Goal: Check status: Check status

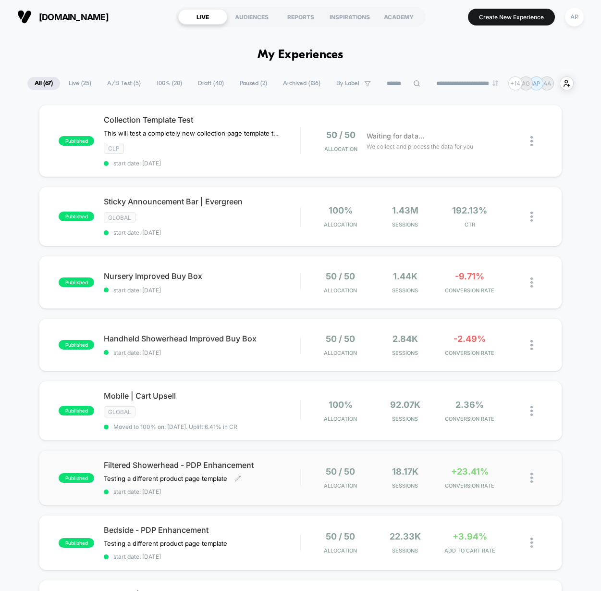
click at [287, 488] on span "start date: [DATE]" at bounding box center [202, 491] width 196 height 7
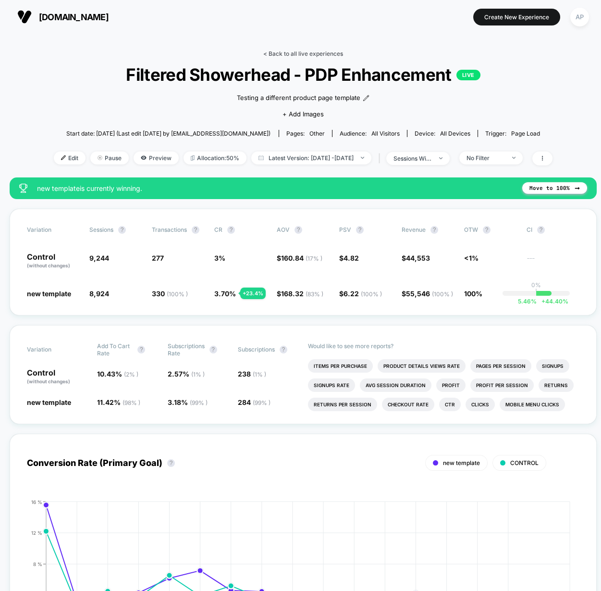
click at [305, 53] on link "< Back to all live experiences" at bounding box center [303, 53] width 80 height 7
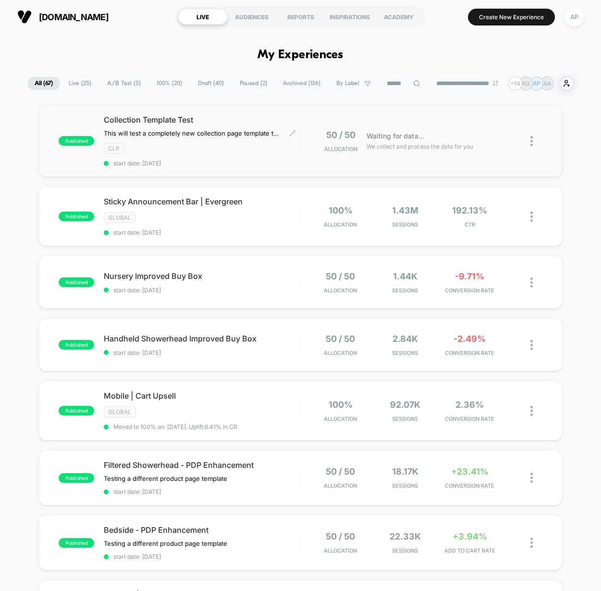
click at [289, 155] on div "Collection Template Test This will test a completely new collection page templa…" at bounding box center [202, 141] width 196 height 52
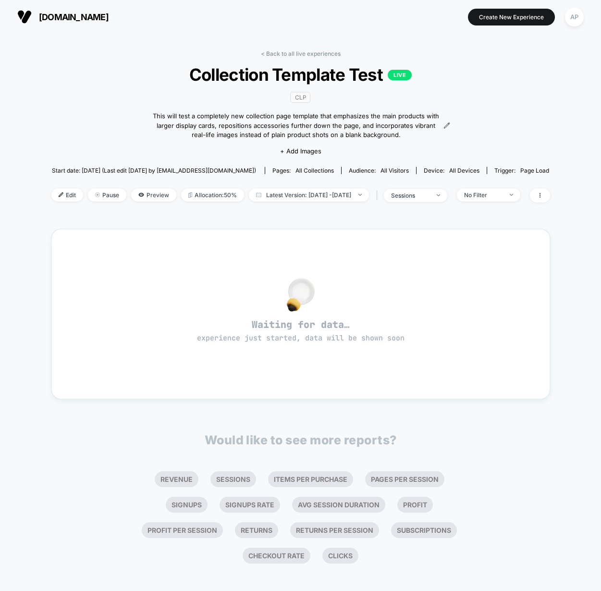
click at [447, 259] on div "Waiting for data… experience just started, data will be shown soon" at bounding box center [301, 314] width 464 height 136
click at [297, 54] on link "< Back to all live experiences" at bounding box center [301, 53] width 80 height 7
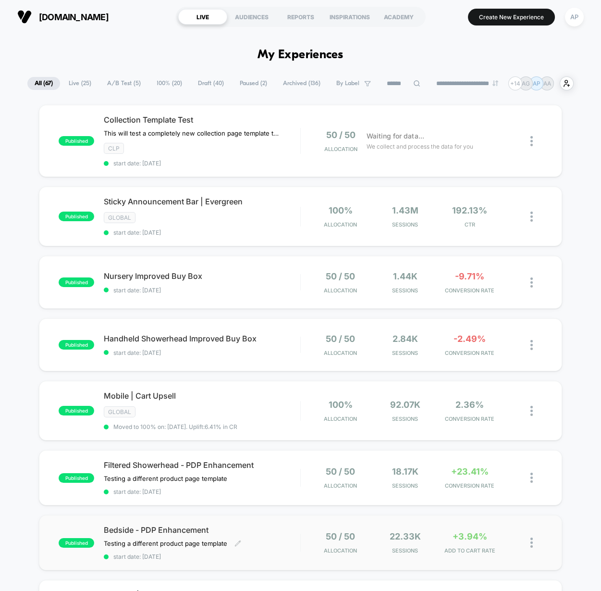
click at [283, 532] on div "Bedside - PDP Enhancement Testing a different product page template Click to ed…" at bounding box center [202, 542] width 196 height 35
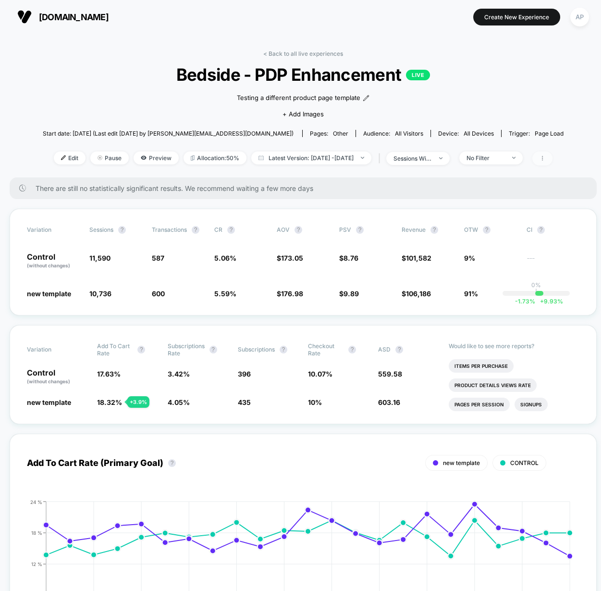
click at [546, 155] on icon at bounding box center [543, 158] width 6 height 6
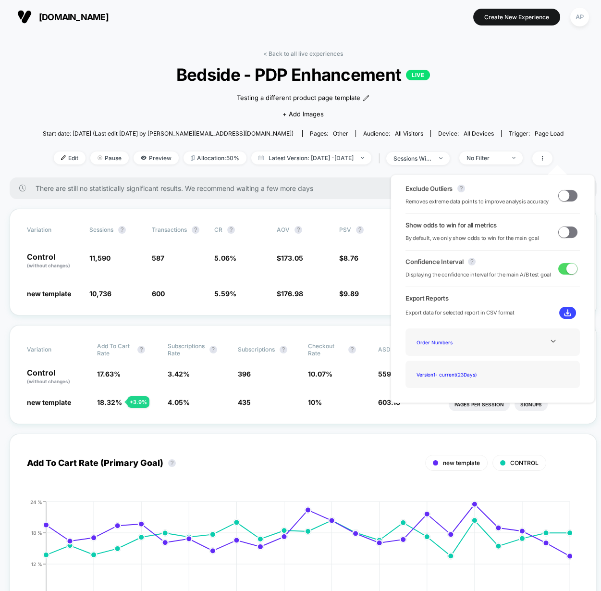
click at [569, 231] on span at bounding box center [568, 232] width 19 height 12
click at [305, 307] on div "Variation Sessions ? Transactions ? CR ? AOV ? PSV ? Revenue ? OTW ? CI ? Contr…" at bounding box center [303, 262] width 587 height 107
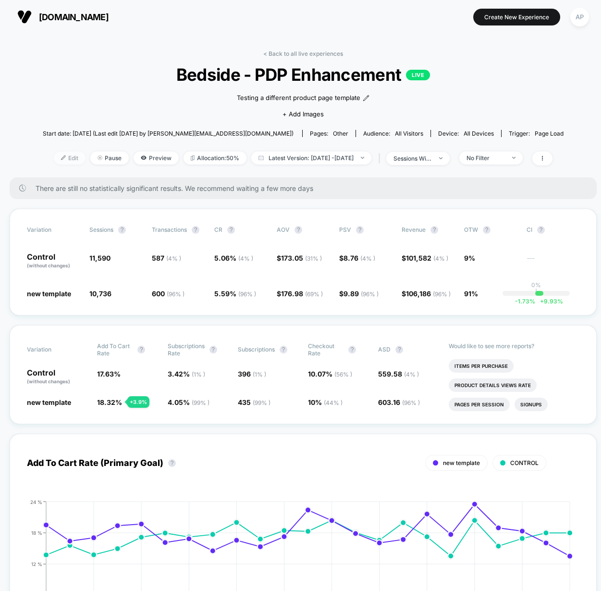
click at [54, 157] on span "Edit" at bounding box center [70, 157] width 32 height 13
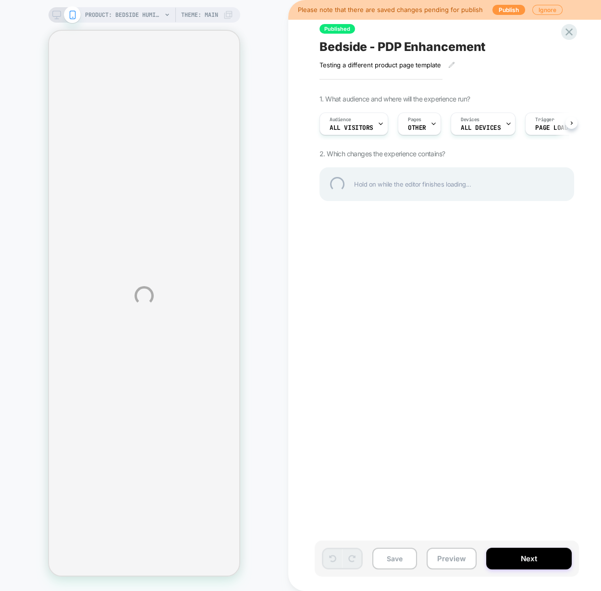
click at [587, 536] on div "PRODUCT: Bedside Humidifier 2.0 [canopy] PRODUCT: Bedside Humidifier 2.0 [canop…" at bounding box center [300, 295] width 601 height 591
click at [534, 558] on div "PRODUCT: Bedside Humidifier 2.0 [canopy] PRODUCT: Bedside Humidifier 2.0 [canop…" at bounding box center [300, 295] width 601 height 591
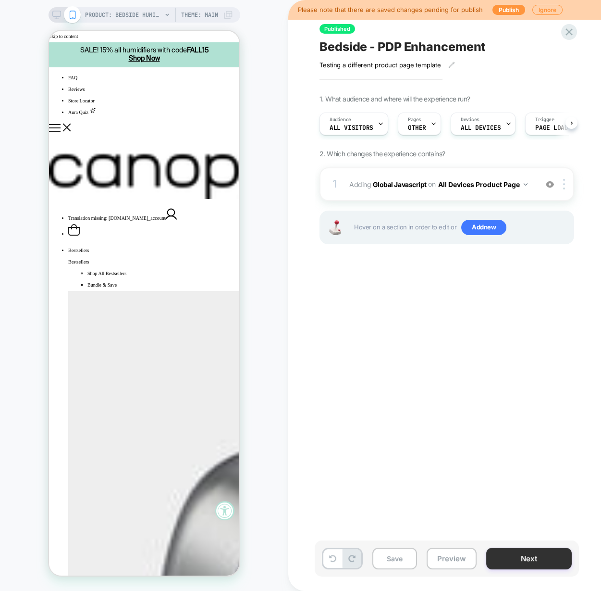
click at [529, 565] on button "Next" at bounding box center [529, 559] width 86 height 22
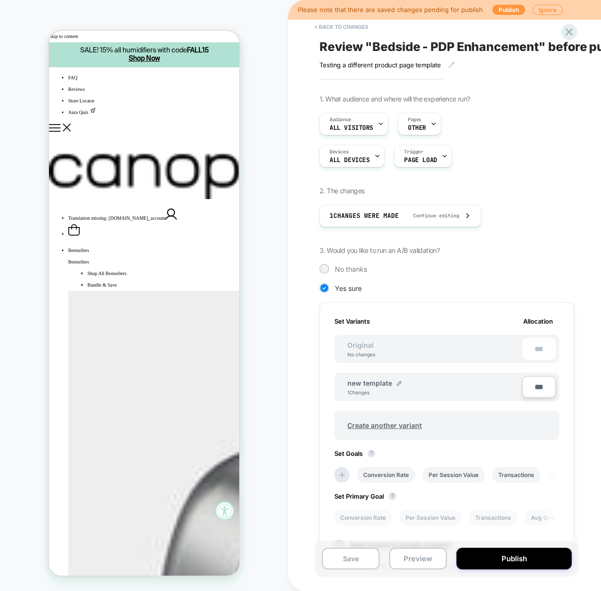
scroll to position [100, 0]
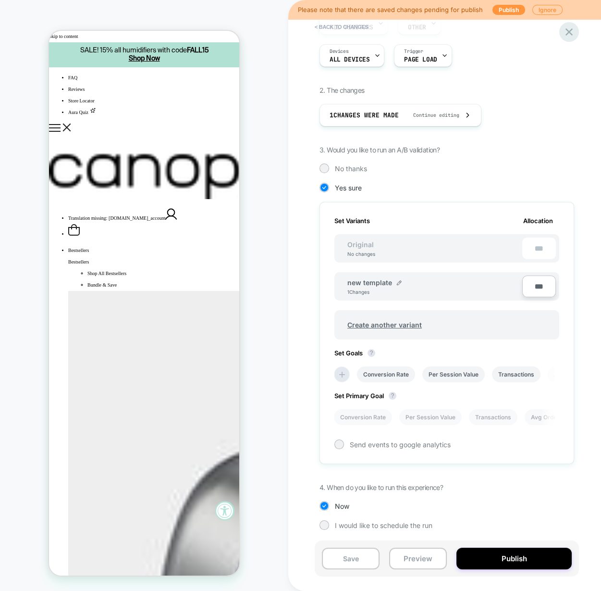
click at [571, 36] on icon at bounding box center [569, 31] width 13 height 13
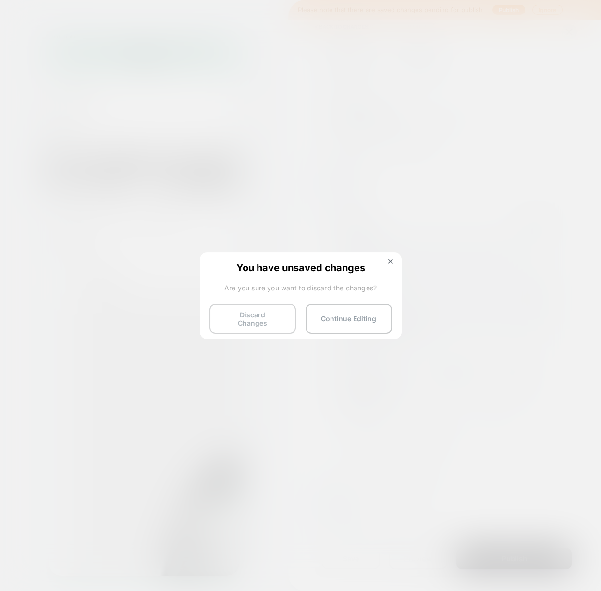
click at [257, 319] on button "Discard Changes" at bounding box center [253, 319] width 87 height 30
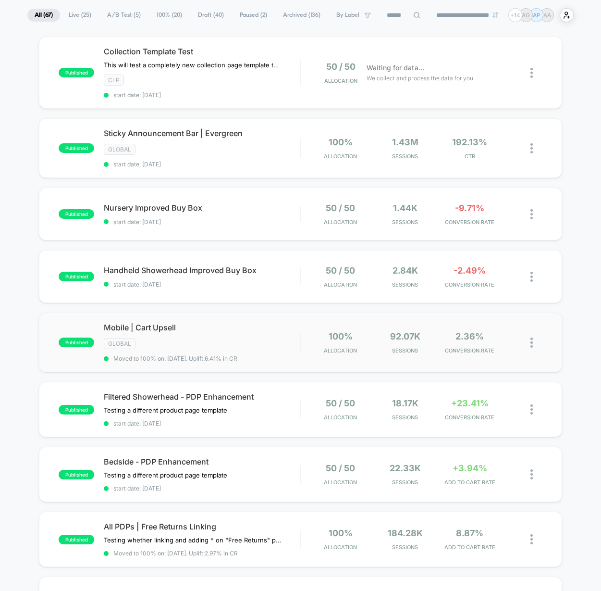
scroll to position [69, 0]
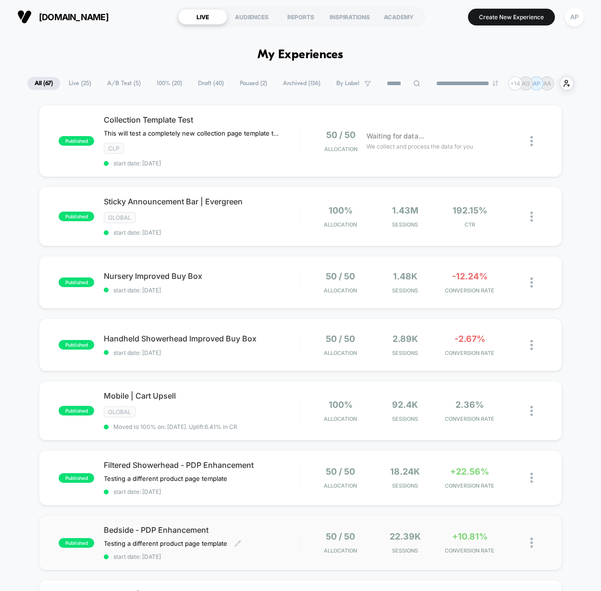
click at [277, 544] on div "Bedside - PDP Enhancement Testing a different product page template Click to ed…" at bounding box center [202, 542] width 196 height 35
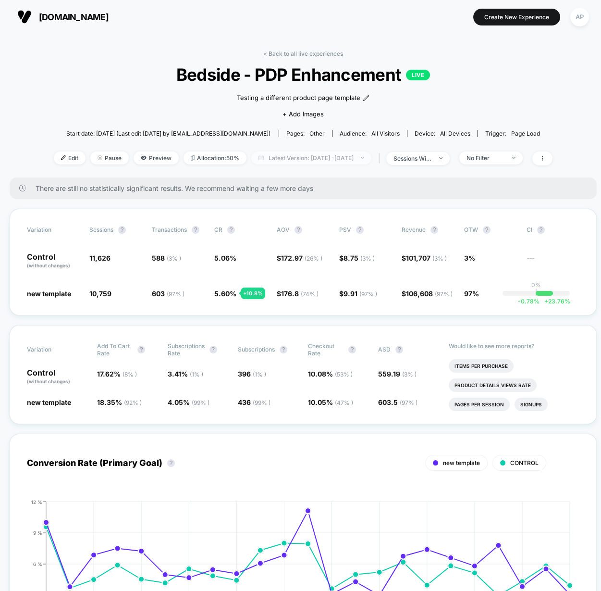
click at [314, 155] on span "Latest Version: Sep 4, 2025 - Sep 26, 2025" at bounding box center [311, 157] width 120 height 13
select select "*"
select select "****"
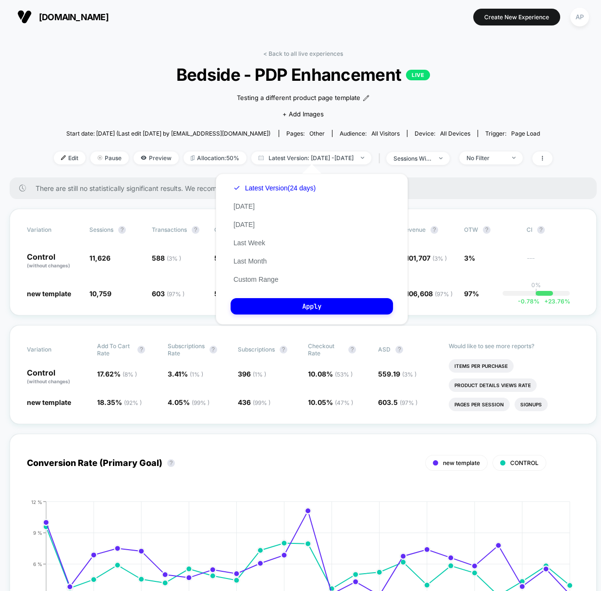
click at [268, 278] on button "Custom Range" at bounding box center [256, 279] width 50 height 9
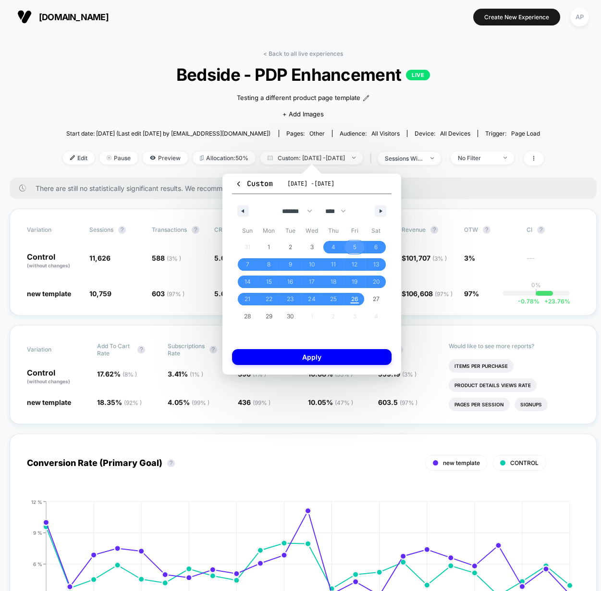
click at [353, 245] on span "5" at bounding box center [354, 246] width 3 height 17
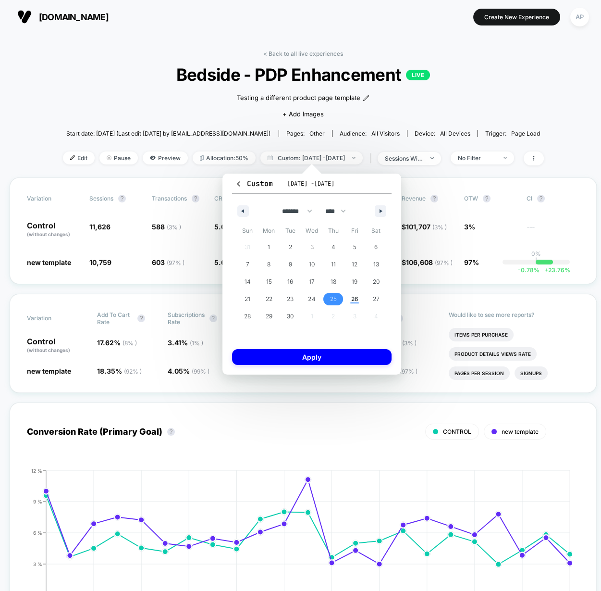
click at [337, 294] on span "25" at bounding box center [334, 299] width 22 height 12
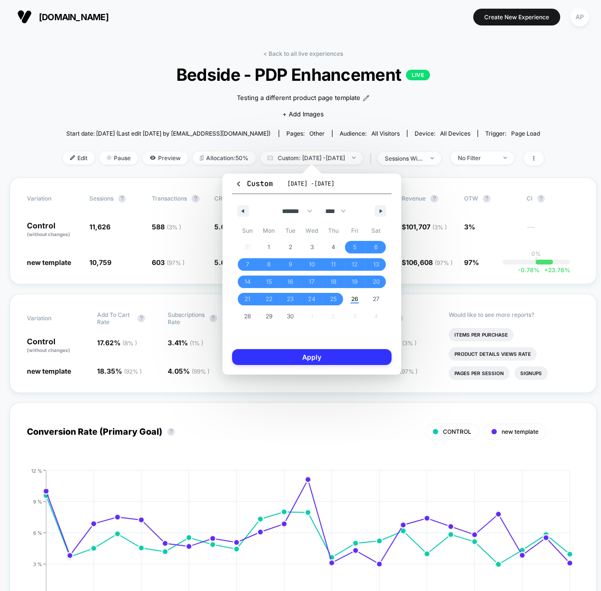
click at [350, 350] on button "Apply" at bounding box center [312, 357] width 160 height 16
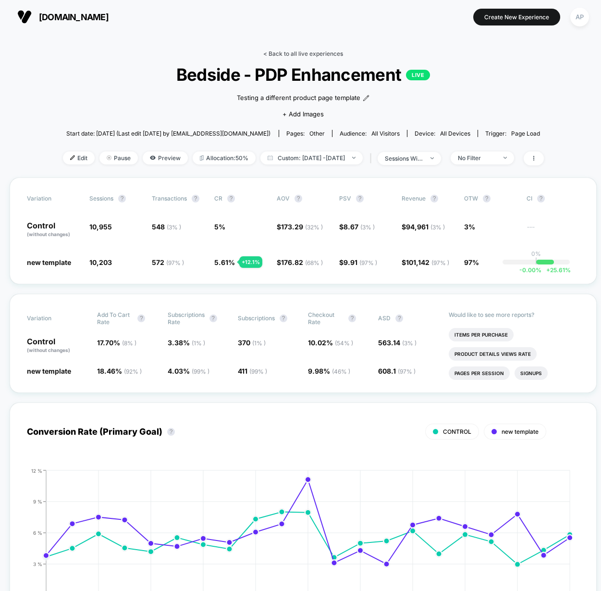
click at [322, 54] on link "< Back to all live experiences" at bounding box center [303, 53] width 80 height 7
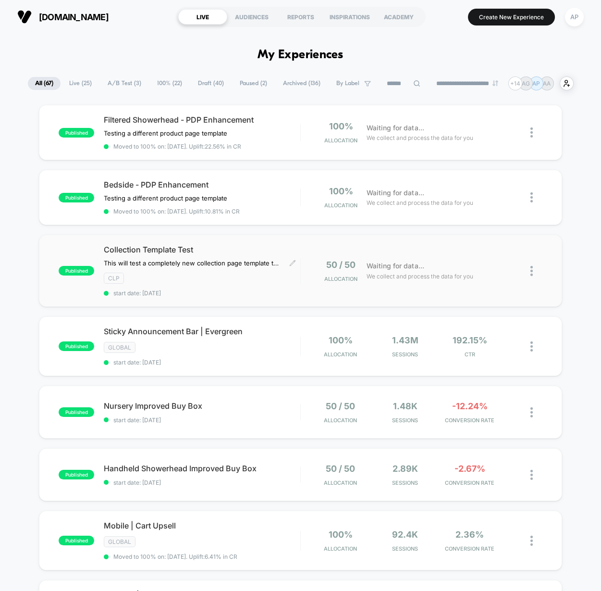
click at [267, 280] on div "CLP" at bounding box center [202, 278] width 196 height 11
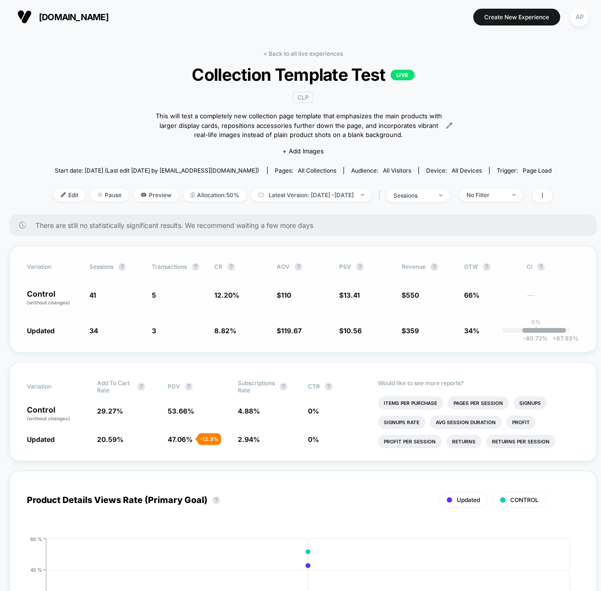
click at [236, 294] on span "12.20 %" at bounding box center [226, 295] width 25 height 8
click at [314, 53] on link "< Back to all live experiences" at bounding box center [303, 53] width 80 height 7
